Goal: Information Seeking & Learning: Understand process/instructions

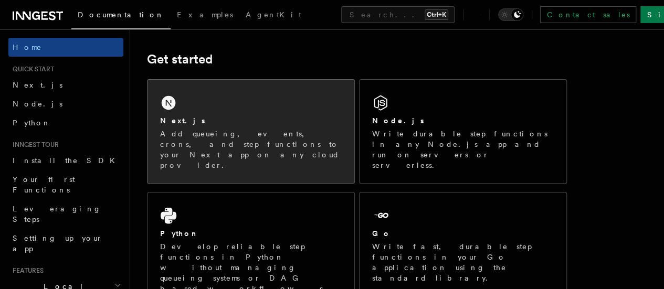
click at [220, 108] on div "Next.js Add queueing, events, crons, and step functions to your Next app on any…" at bounding box center [251, 131] width 207 height 103
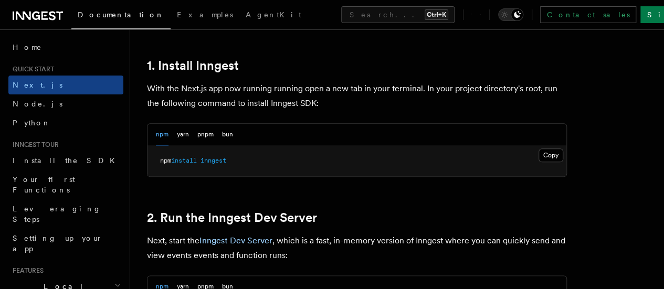
scroll to position [572, 0]
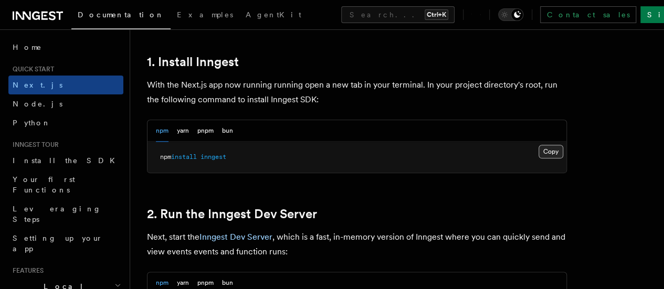
click at [539, 159] on button "Copy Copied" at bounding box center [551, 152] width 25 height 14
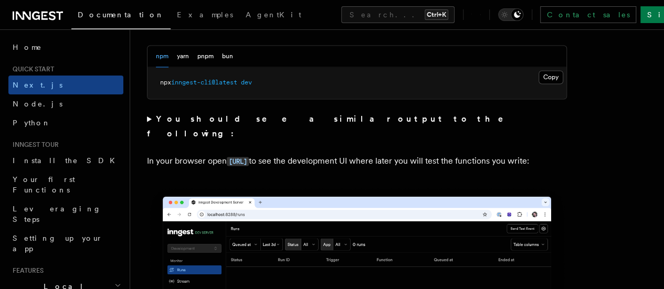
scroll to position [816, 0]
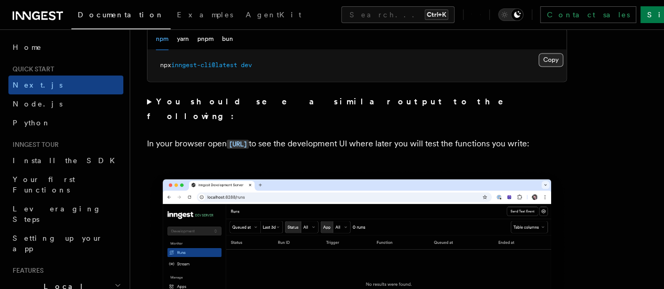
click at [539, 67] on button "Copy Copied" at bounding box center [551, 60] width 25 height 14
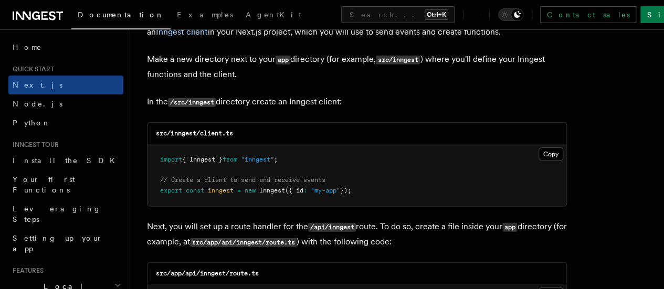
scroll to position [1296, 0]
click at [539, 147] on button "Copy Copied" at bounding box center [551, 154] width 25 height 14
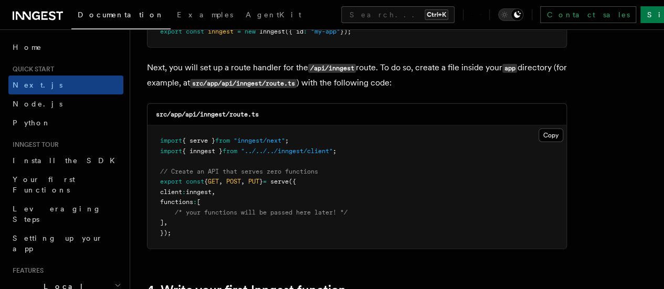
scroll to position [1483, 0]
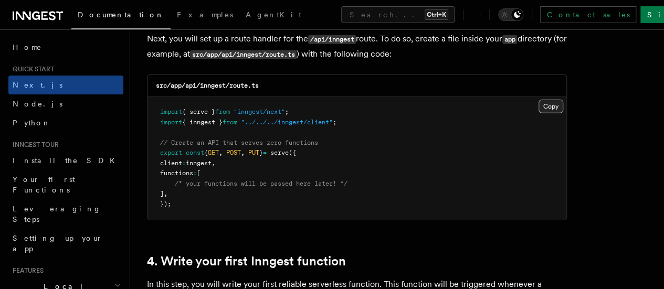
click at [539, 100] on button "Copy Copied" at bounding box center [551, 107] width 25 height 14
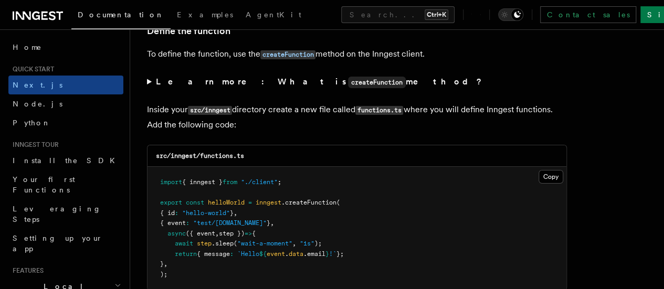
scroll to position [1848, 0]
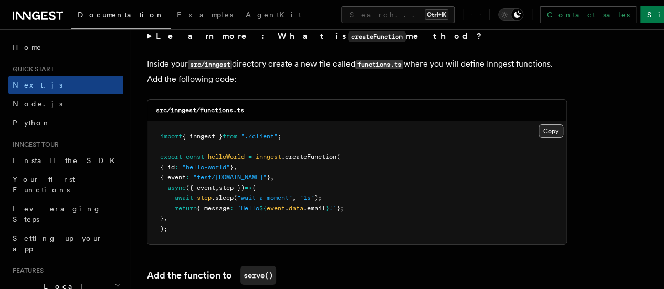
click at [539, 124] on button "Copy Copied" at bounding box center [551, 131] width 25 height 14
